Goal: Task Accomplishment & Management: Manage account settings

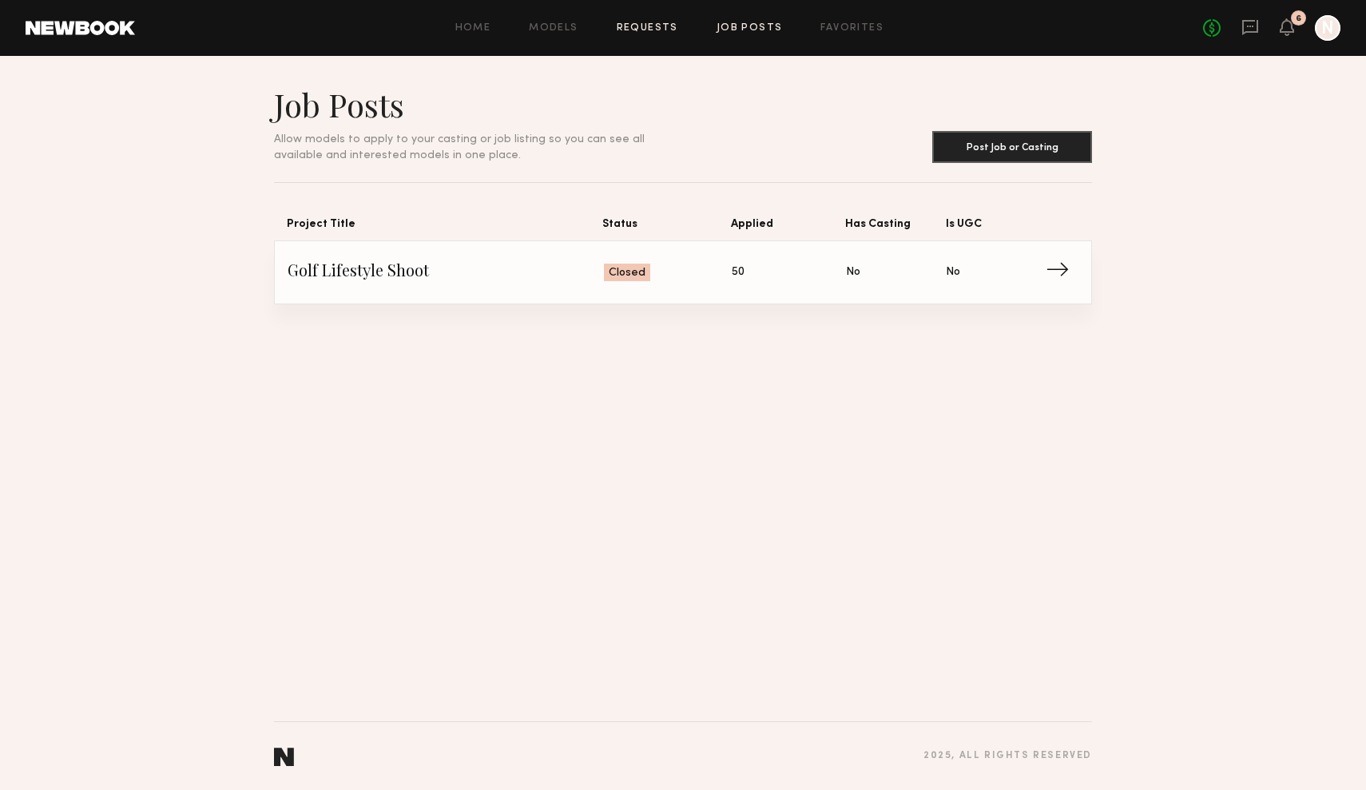
click at [660, 26] on link "Requests" at bounding box center [646, 28] width 61 height 10
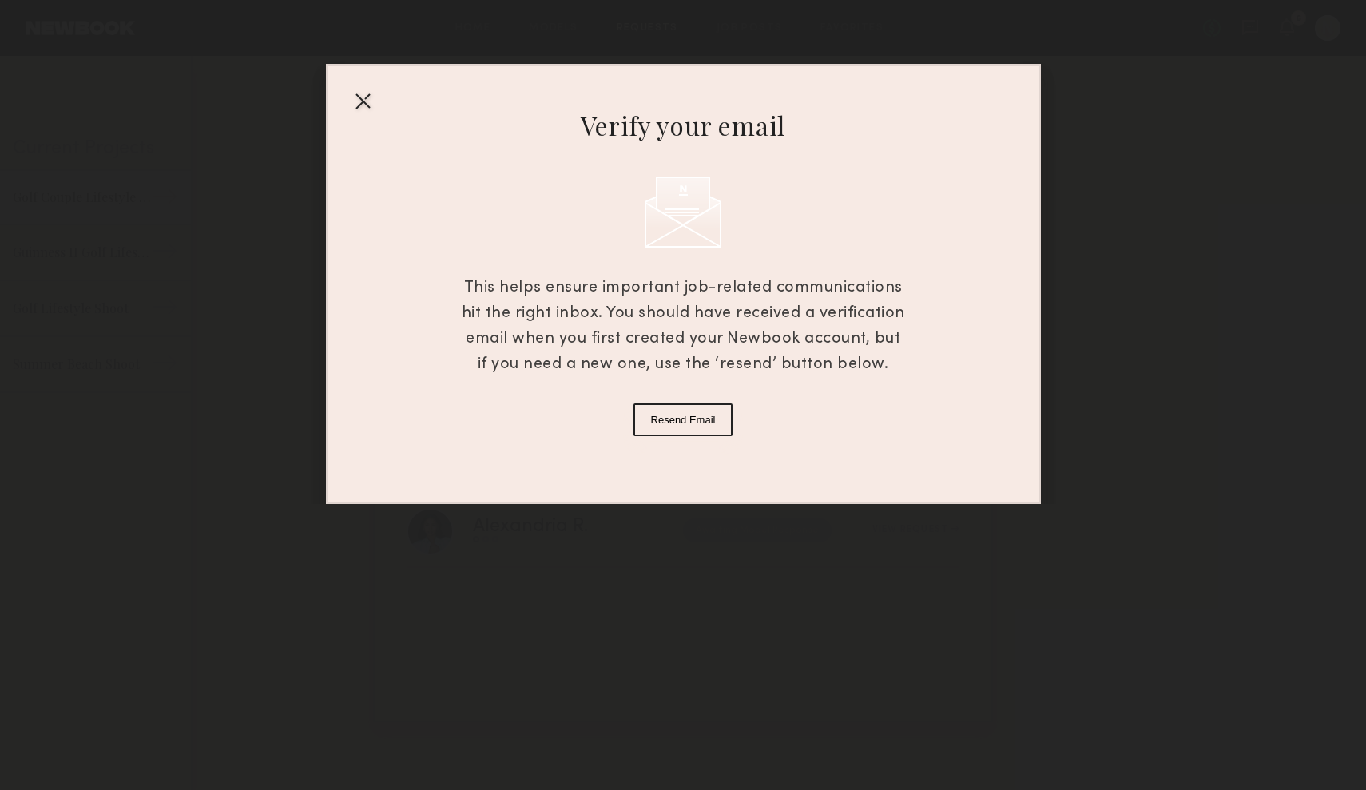
click at [367, 95] on div at bounding box center [363, 101] width 26 height 26
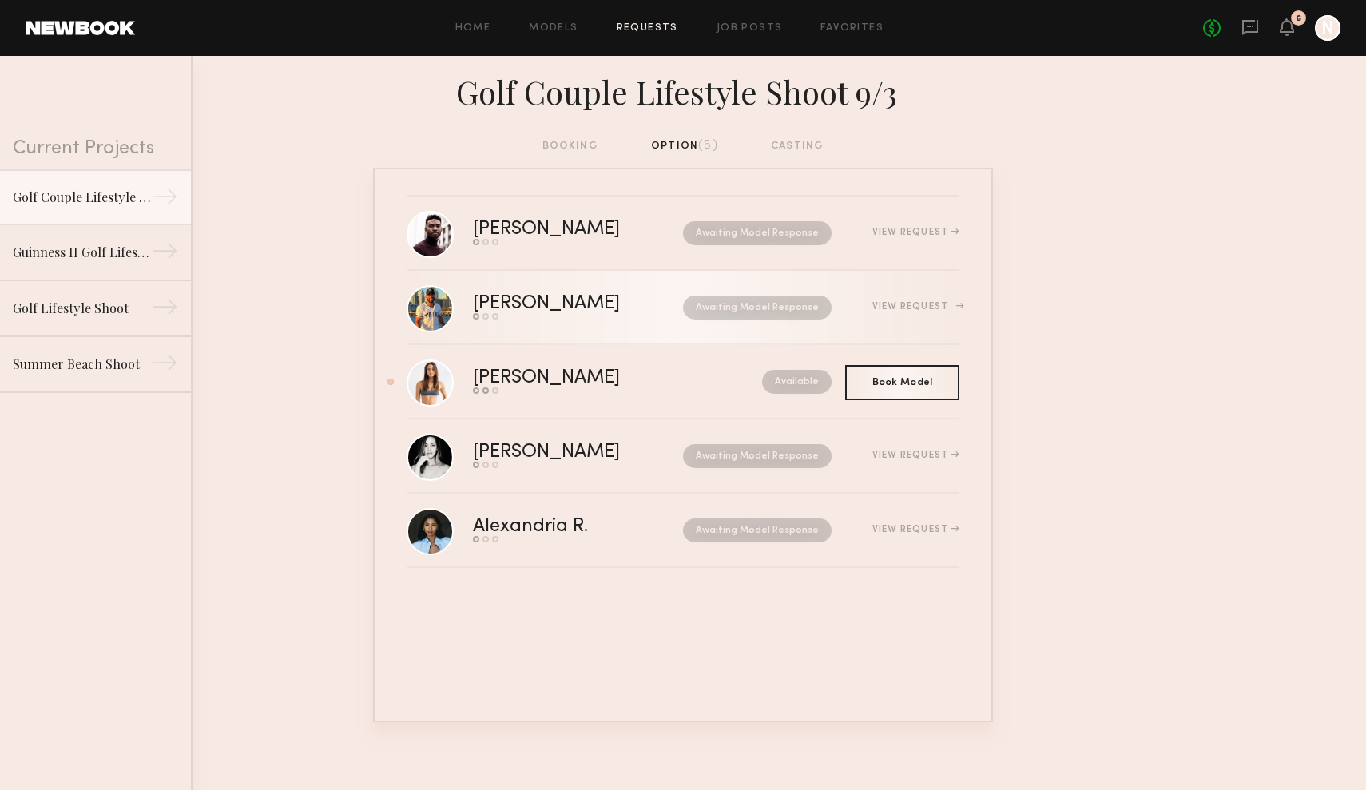
click at [896, 307] on div "View Request" at bounding box center [915, 307] width 87 height 10
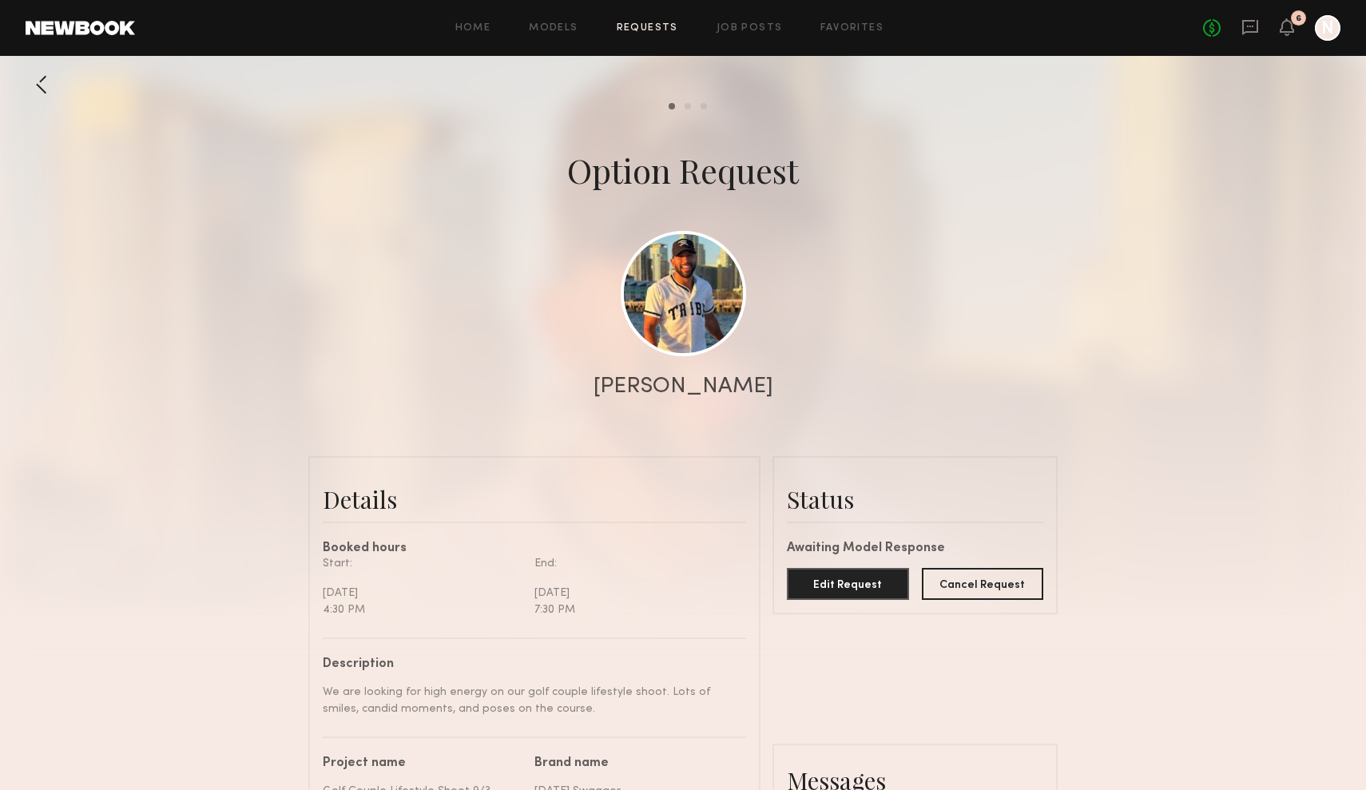
click at [52, 92] on div at bounding box center [42, 85] width 32 height 32
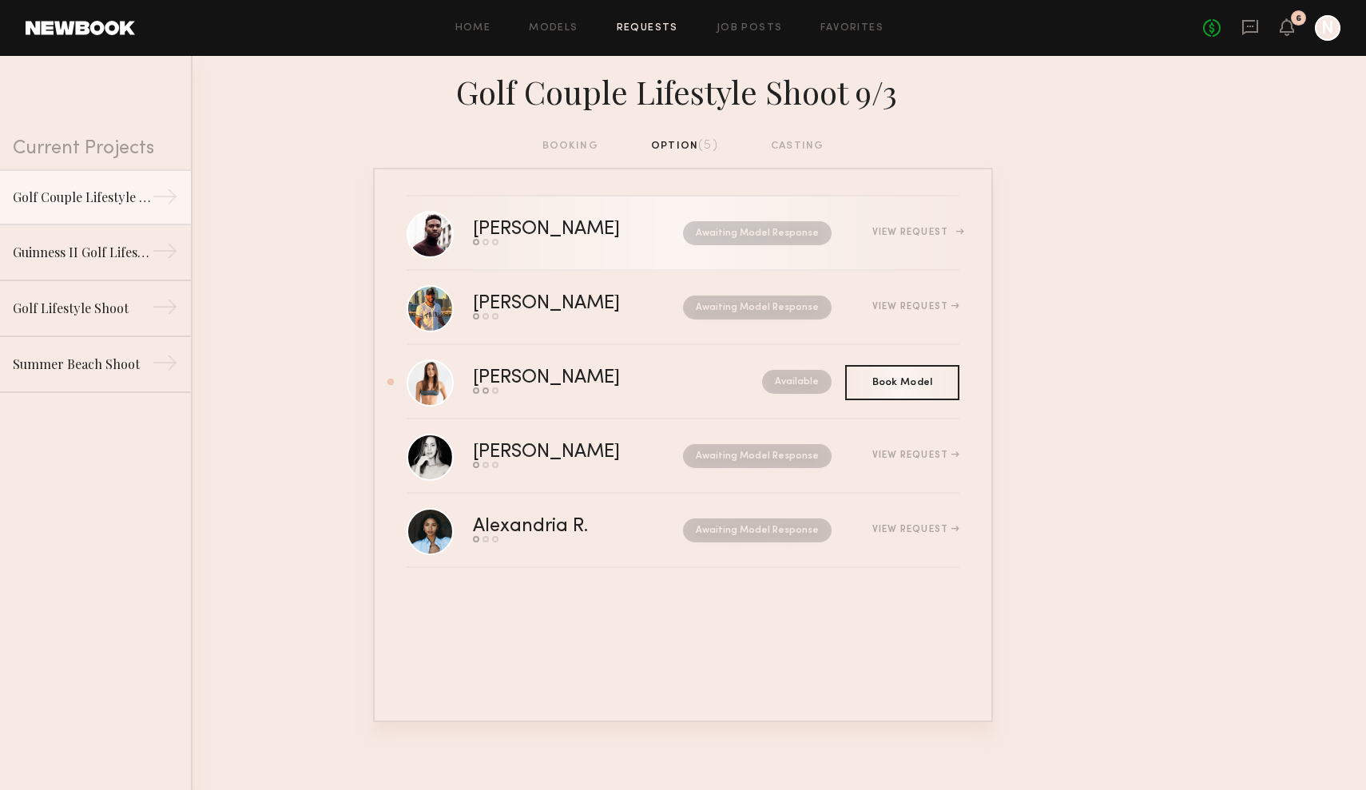
click at [519, 226] on div "[PERSON_NAME]" at bounding box center [562, 229] width 179 height 18
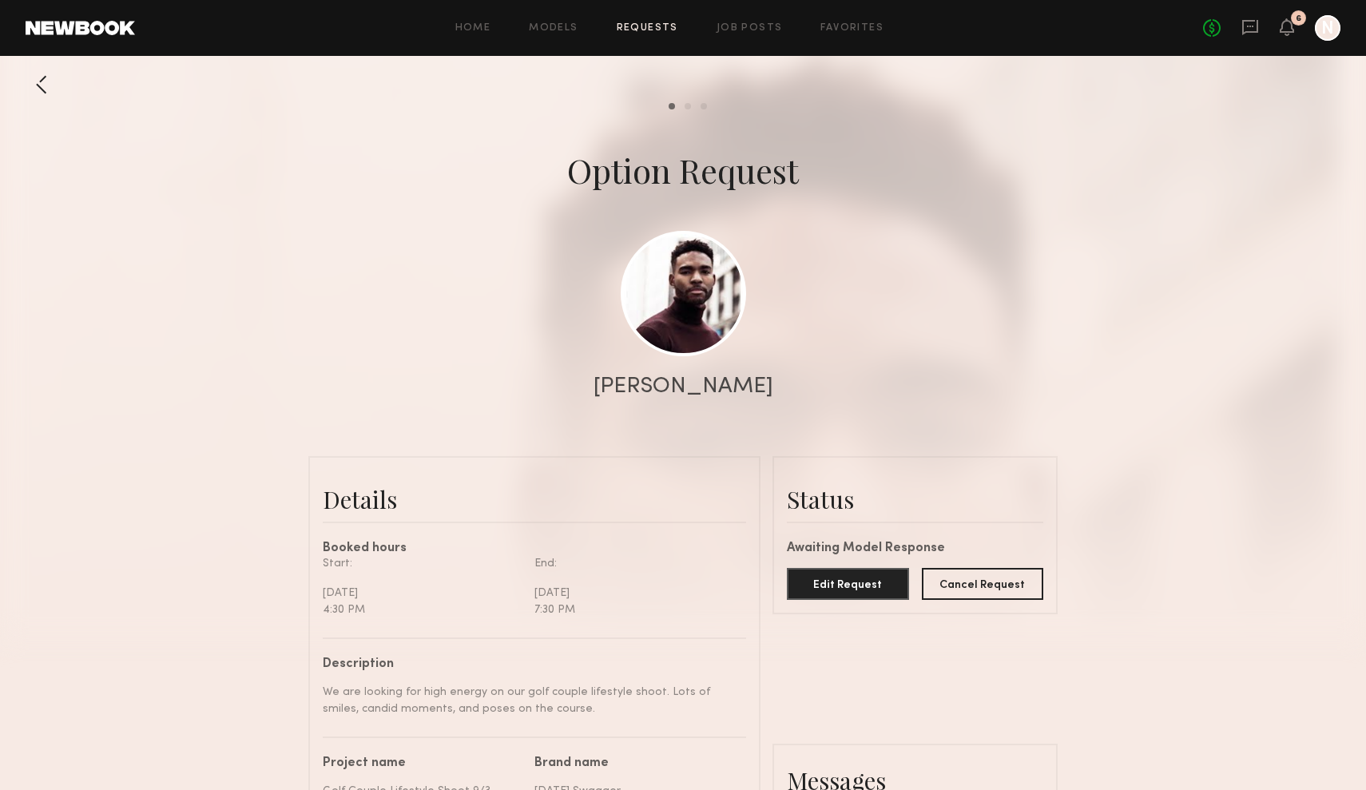
click at [29, 94] on div at bounding box center [42, 85] width 32 height 32
